Goal: Transaction & Acquisition: Purchase product/service

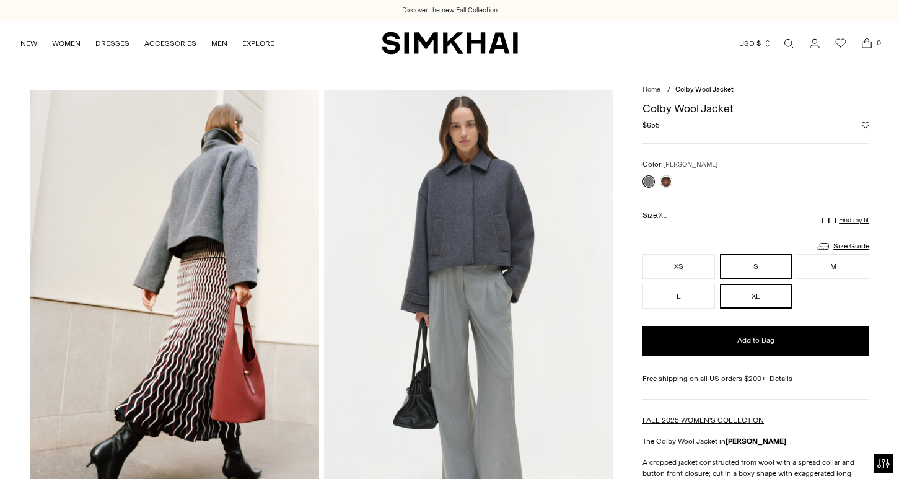
click at [749, 270] on button "S" at bounding box center [756, 266] width 73 height 25
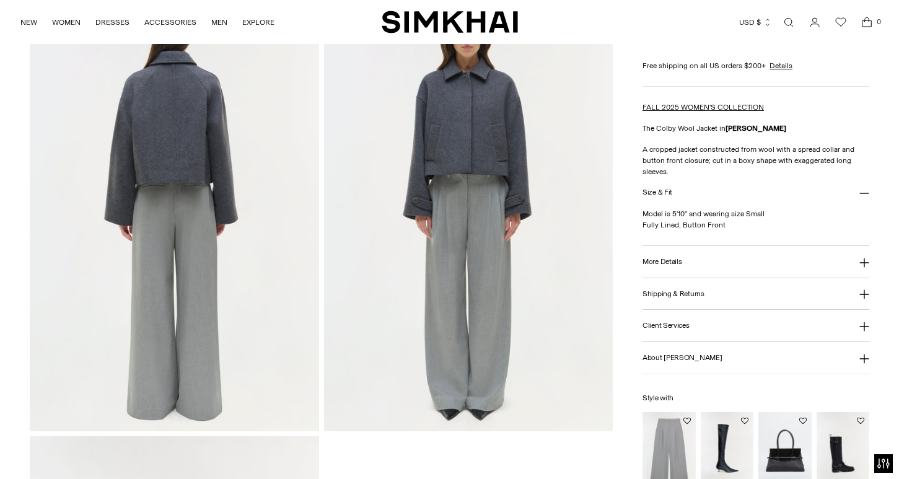
scroll to position [816, 0]
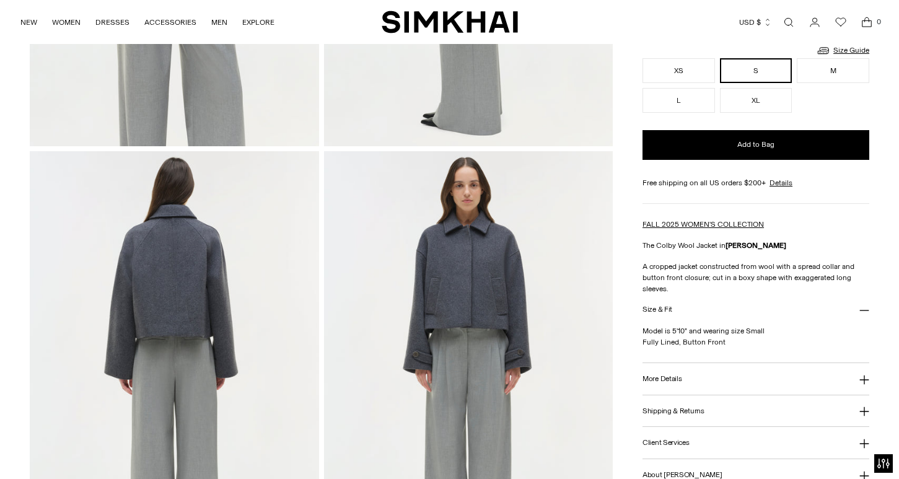
click at [475, 270] on img at bounding box center [468, 368] width 289 height 434
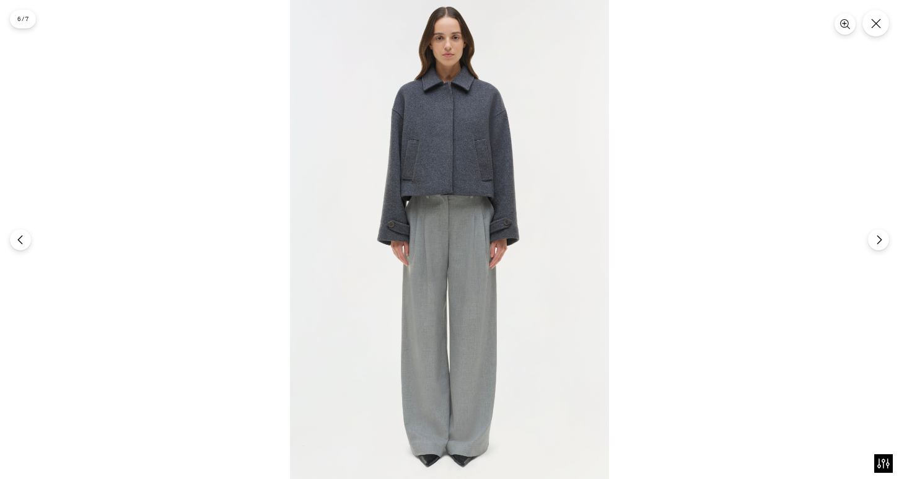
click at [453, 147] on img at bounding box center [449, 239] width 319 height 479
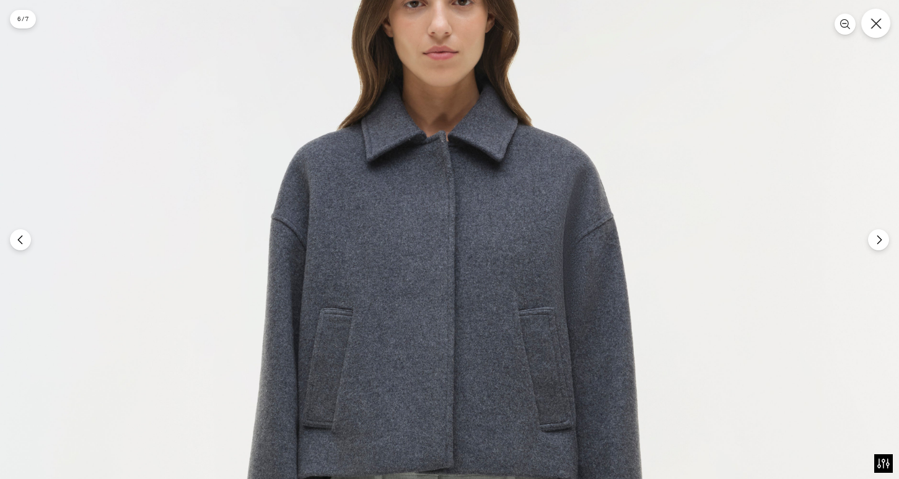
click at [877, 29] on button "Close" at bounding box center [875, 23] width 29 height 29
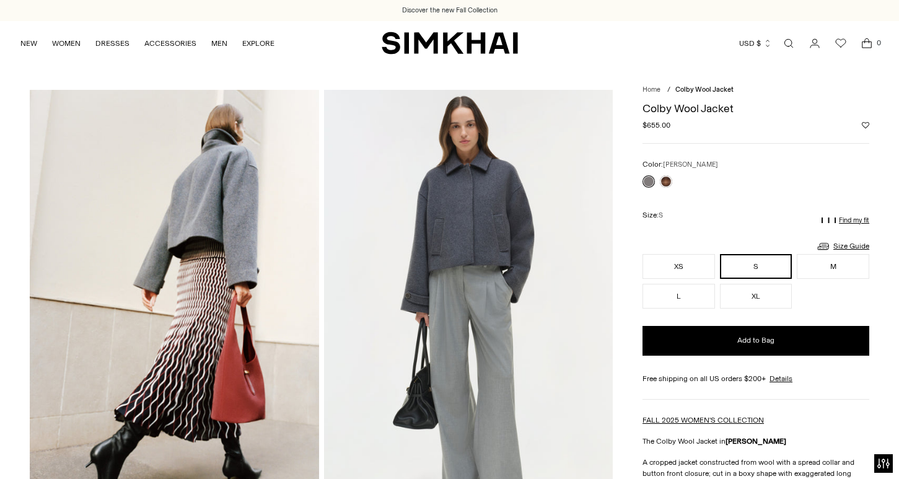
scroll to position [0, 0]
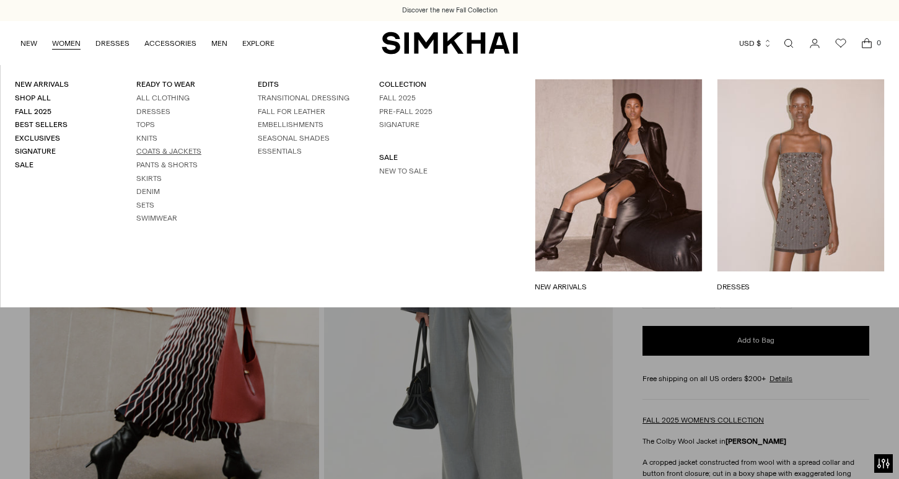
click at [188, 149] on link "Coats & Jackets" at bounding box center [168, 151] width 65 height 9
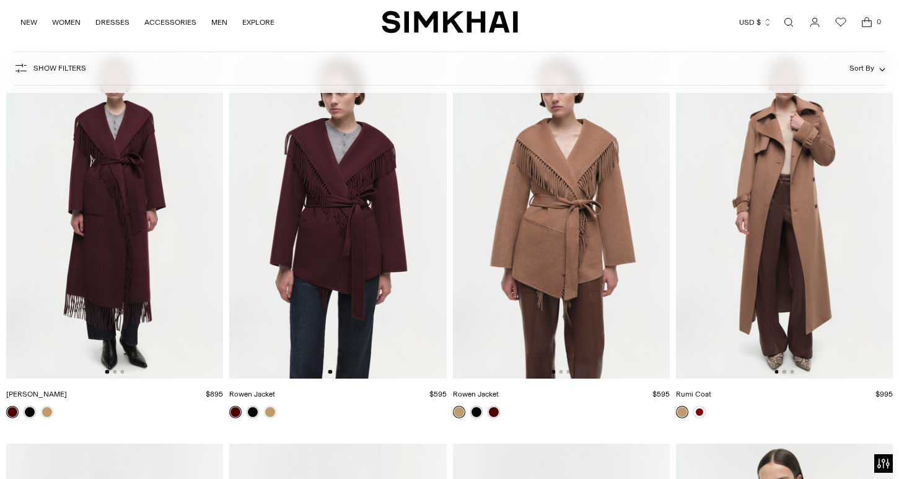
scroll to position [2861, 0]
